Goal: Information Seeking & Learning: Learn about a topic

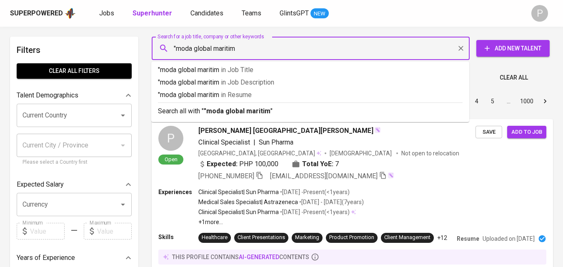
type input ""moda global maritim""
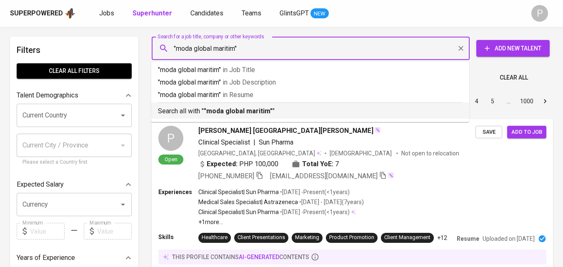
click at [247, 113] on b ""moda global maritim"" at bounding box center [238, 111] width 69 height 8
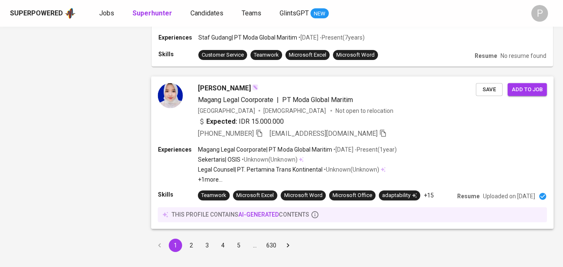
scroll to position [1344, 0]
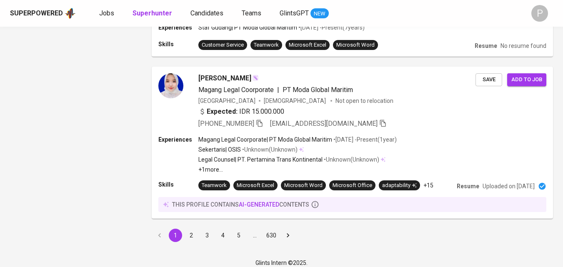
click at [192, 229] on button "2" at bounding box center [191, 235] width 13 height 13
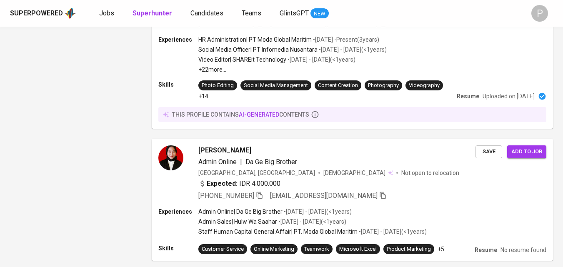
scroll to position [626, 0]
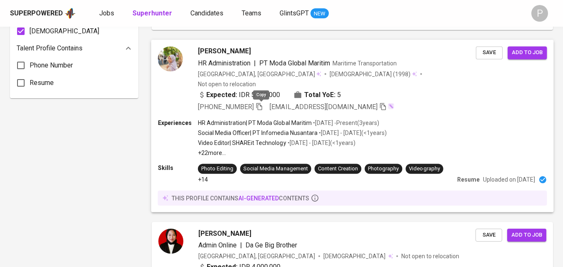
click at [263, 103] on icon "button" at bounding box center [260, 107] width 8 height 8
click at [261, 106] on icon "button" at bounding box center [260, 107] width 8 height 8
click at [260, 107] on icon "button" at bounding box center [259, 106] width 6 height 7
